Goal: Manage account settings

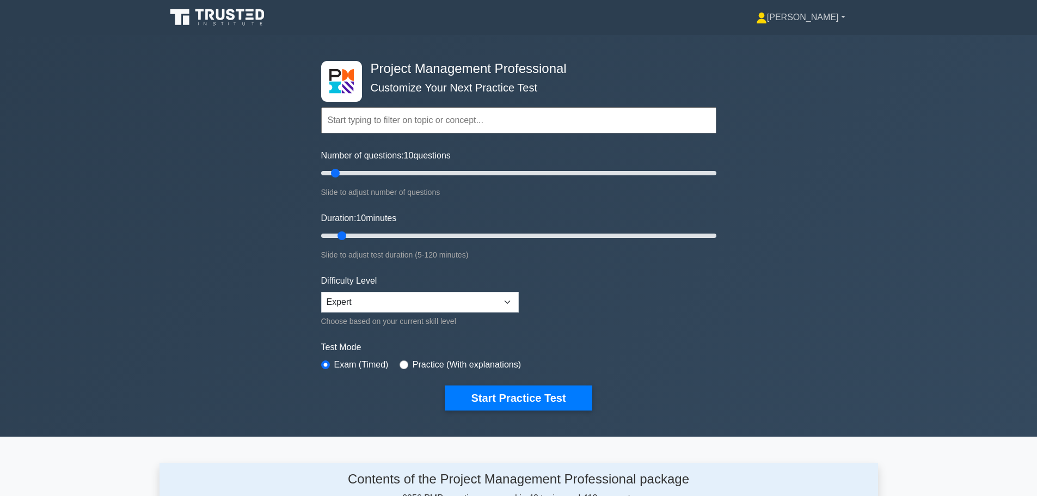
click at [840, 18] on link "[PERSON_NAME]" at bounding box center [801, 18] width 142 height 22
click at [784, 46] on link "Profile" at bounding box center [773, 42] width 86 height 17
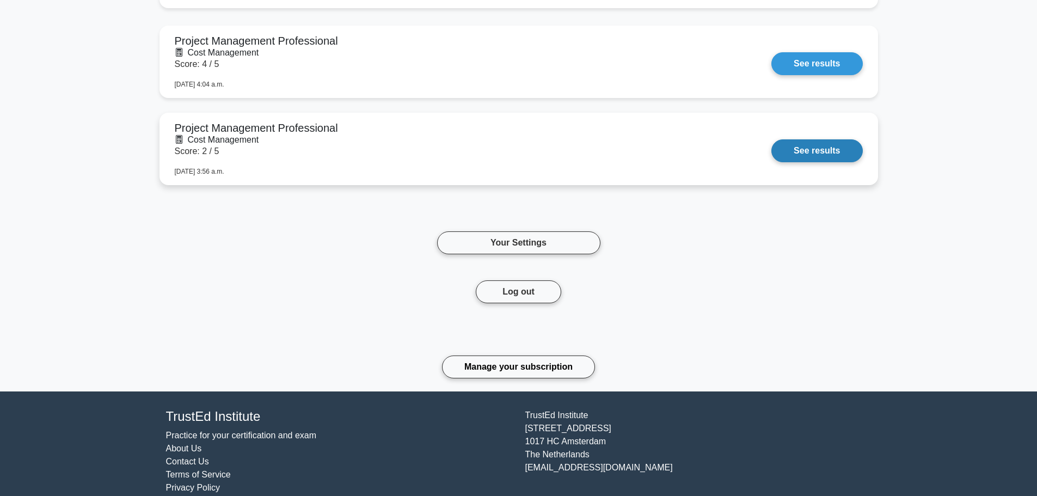
scroll to position [4914, 0]
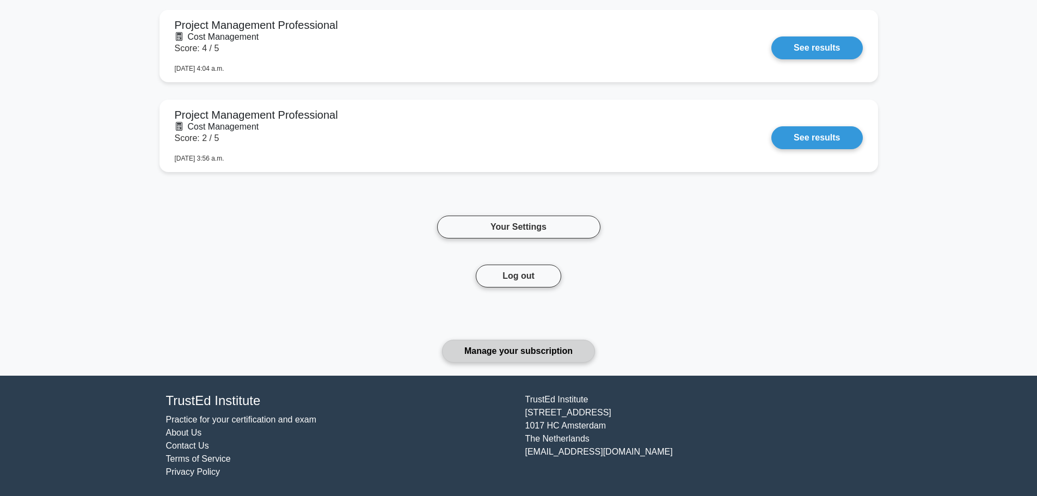
click at [535, 348] on link "Manage your subscription" at bounding box center [518, 351] width 153 height 23
